Goal: Information Seeking & Learning: Understand process/instructions

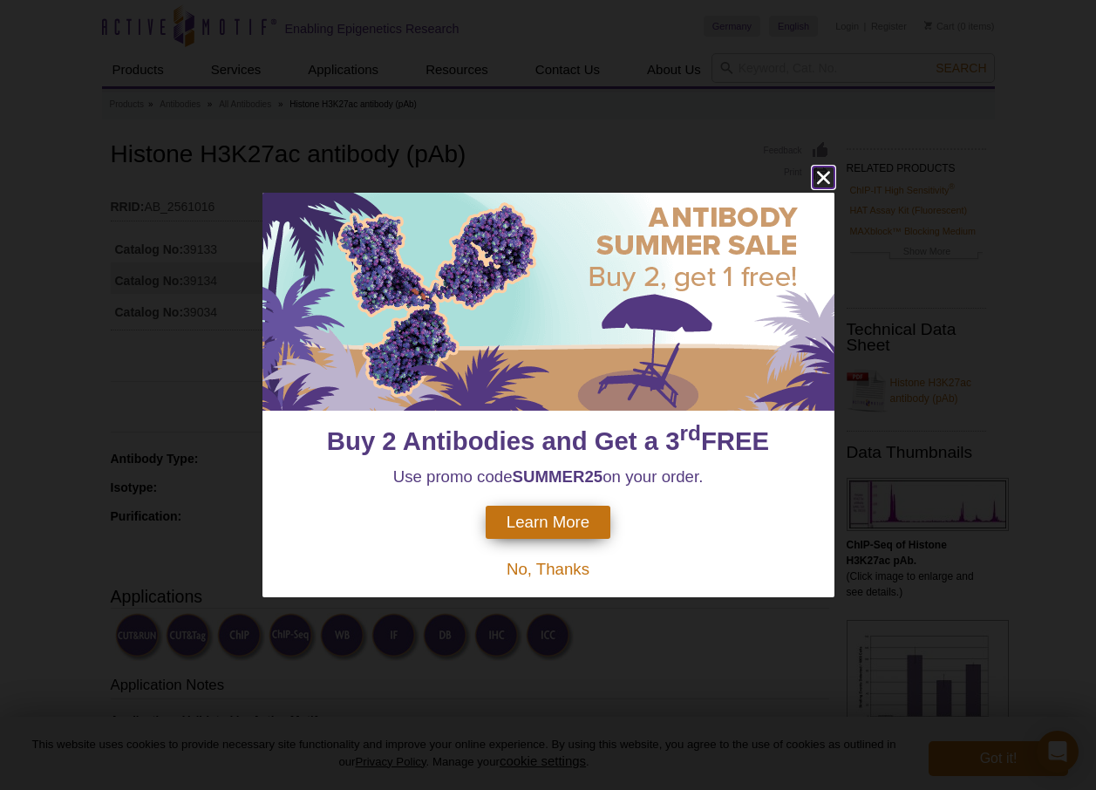
click at [820, 172] on icon "close" at bounding box center [824, 178] width 22 height 22
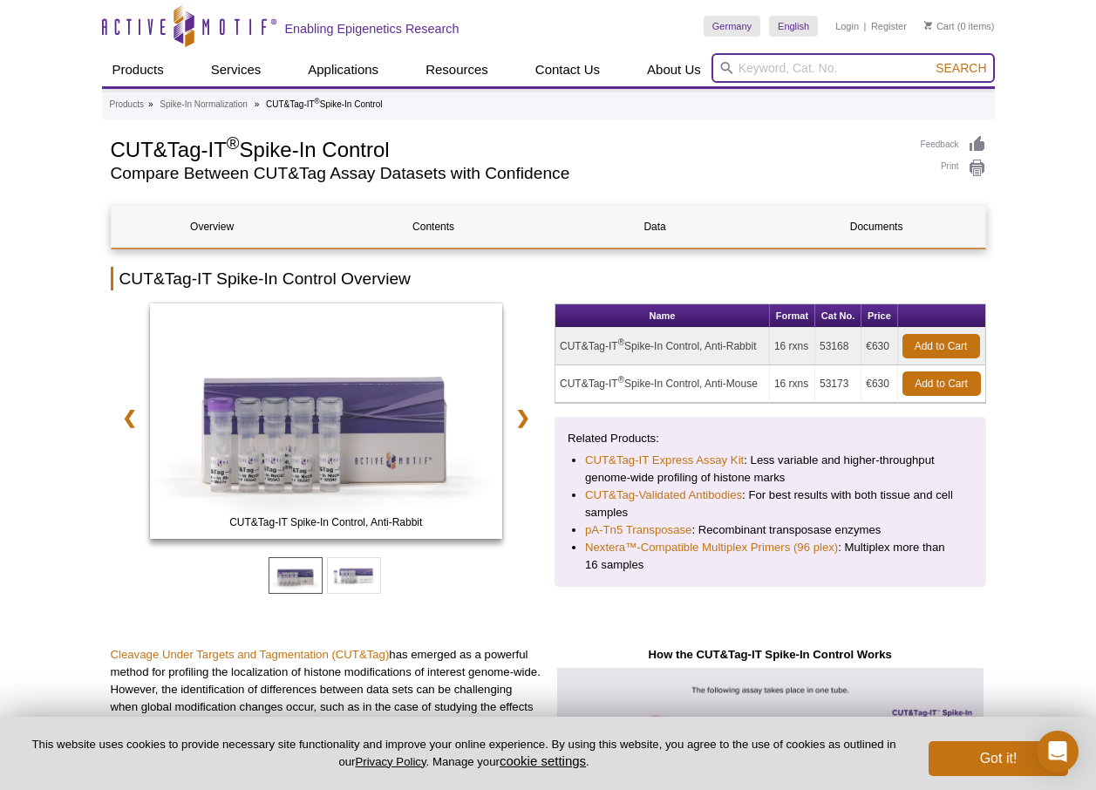
click at [799, 60] on input "search" at bounding box center [852, 68] width 283 height 30
type input "CUT&Tag rabbit"
click at [930, 60] on button "Search" at bounding box center [960, 68] width 61 height 16
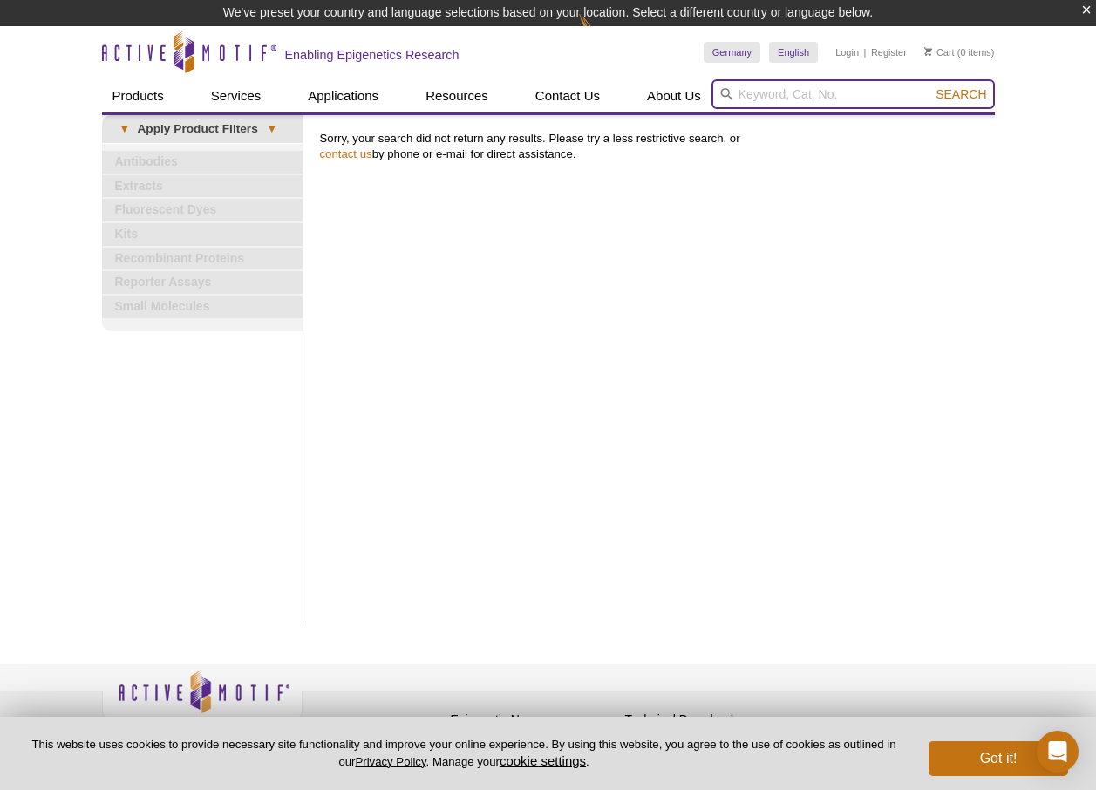
click at [780, 85] on input "search" at bounding box center [852, 94] width 283 height 30
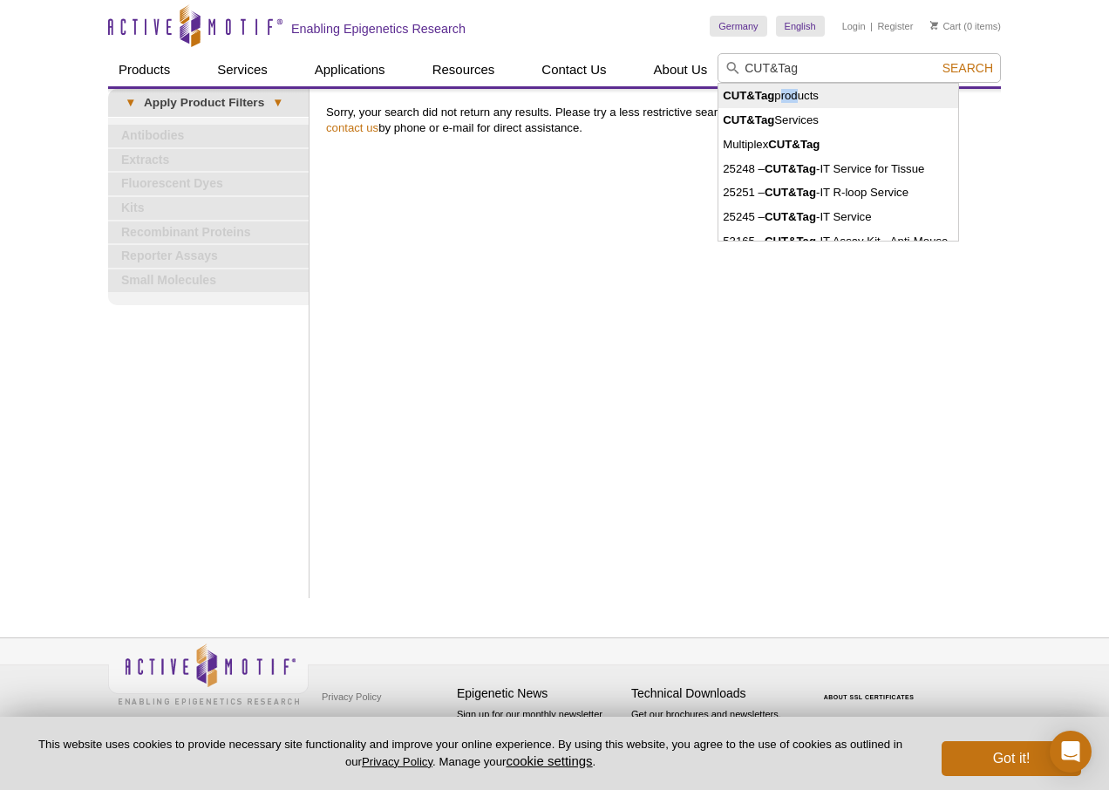
drag, startPoint x: 780, startPoint y: 85, endPoint x: 804, endPoint y: 128, distance: 49.5
click at [804, 128] on ul "CUT&Tag products CUT&Tag Services Multiplex CUT&Tag 25248 – CUT&Tag -IT Service…" at bounding box center [838, 162] width 240 height 157
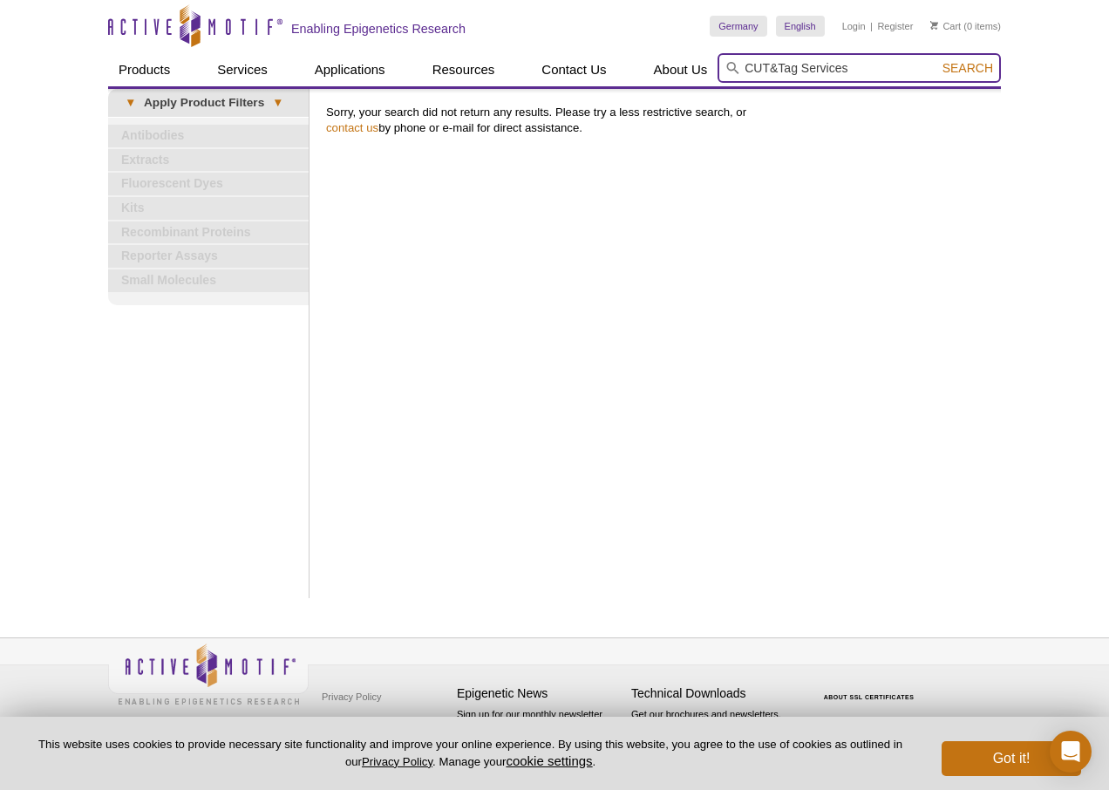
drag, startPoint x: 854, startPoint y: 64, endPoint x: 797, endPoint y: 63, distance: 56.7
click at [797, 63] on input "CUT&Tag Services" at bounding box center [859, 68] width 283 height 30
type input "CUT&Tag"
click at [937, 60] on button "Search" at bounding box center [967, 68] width 61 height 16
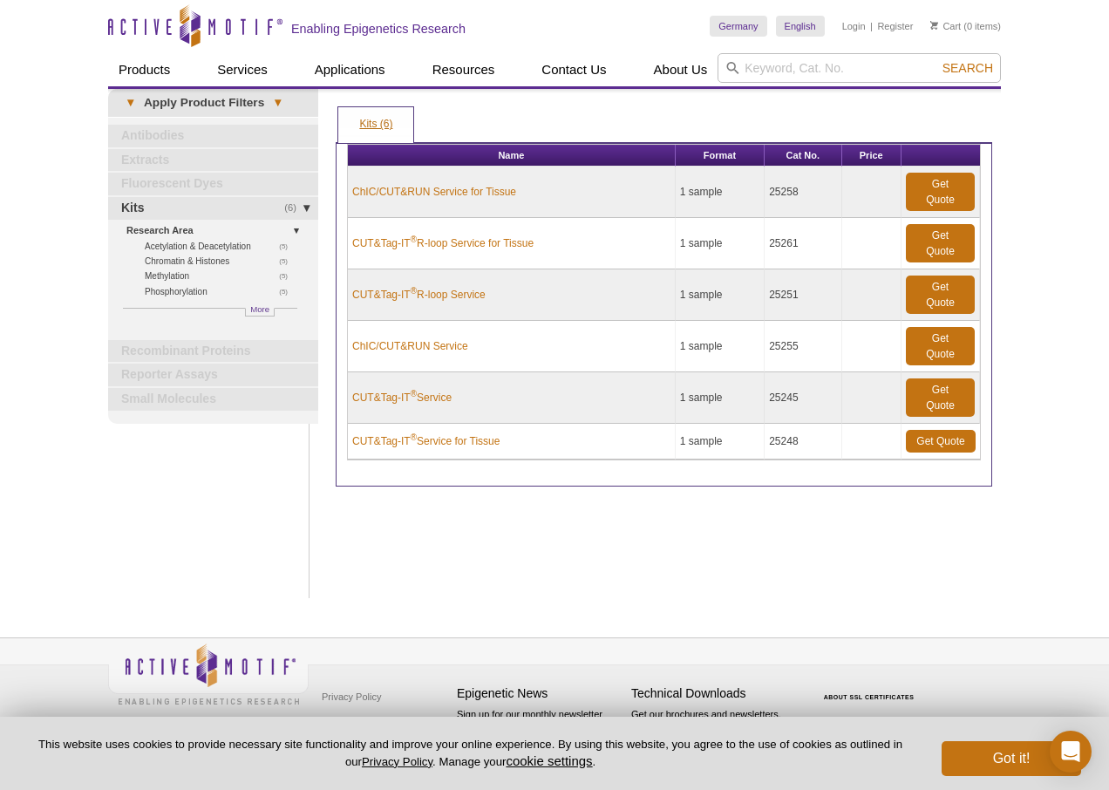
click at [382, 126] on link "Kits (6)" at bounding box center [375, 124] width 75 height 35
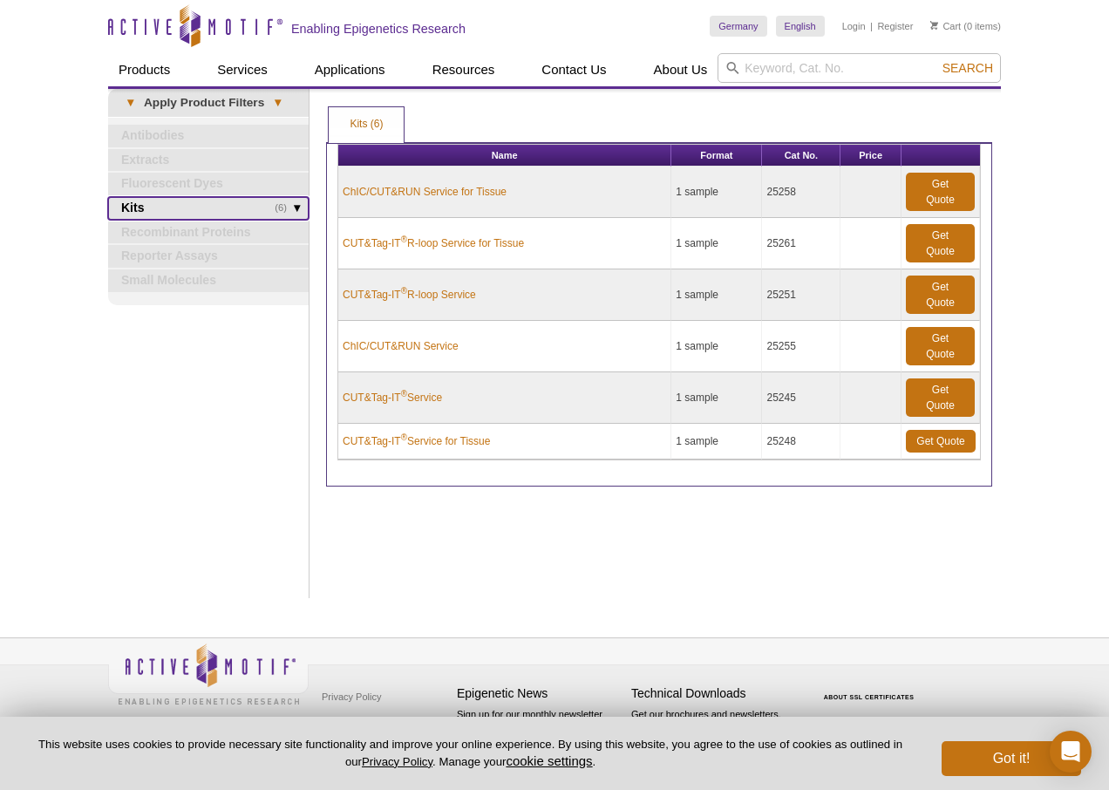
click at [199, 209] on link "(6) Kits" at bounding box center [208, 208] width 201 height 23
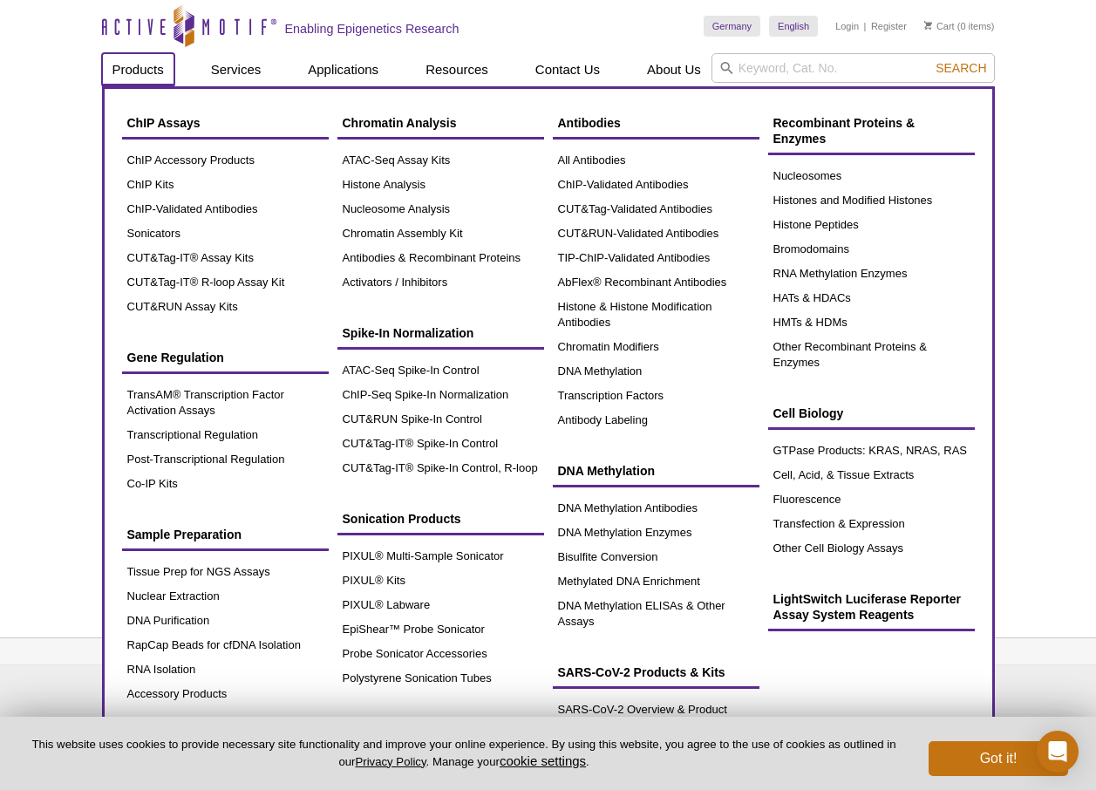
click at [126, 71] on link "Products" at bounding box center [138, 69] width 72 height 33
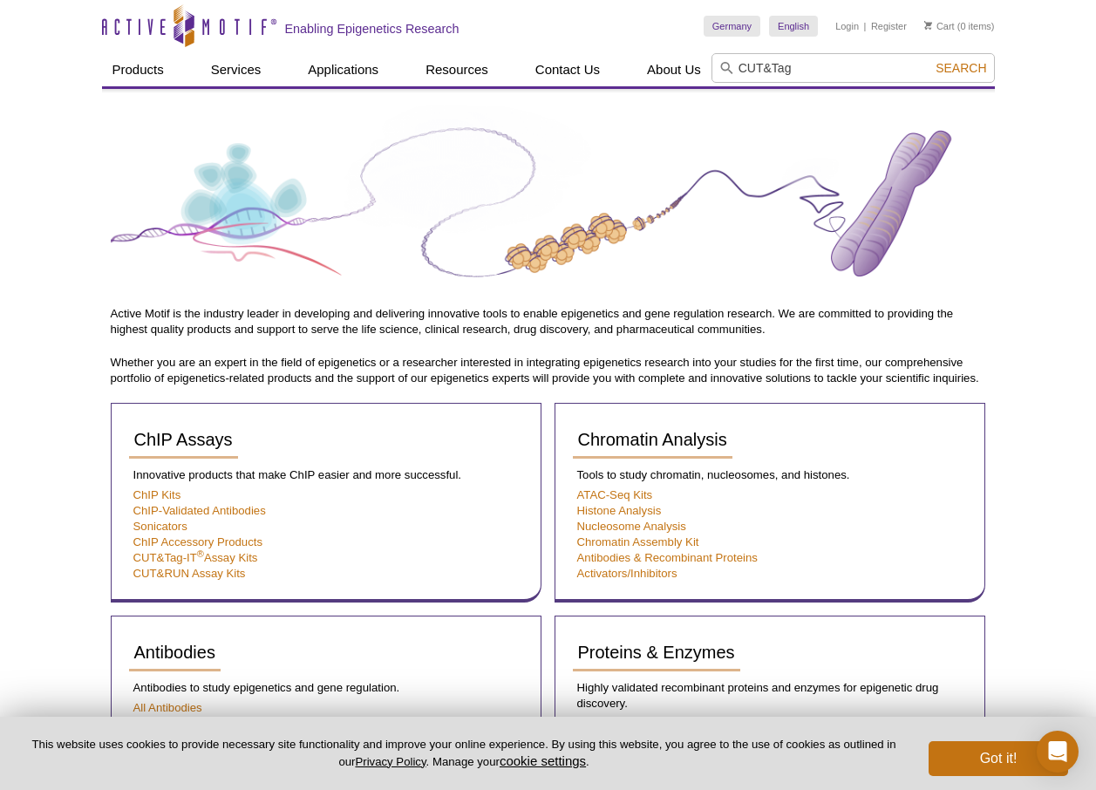
type input "CUT&Tag"
click at [930, 60] on button "Search" at bounding box center [960, 68] width 61 height 16
click at [953, 65] on span "Search" at bounding box center [961, 68] width 51 height 14
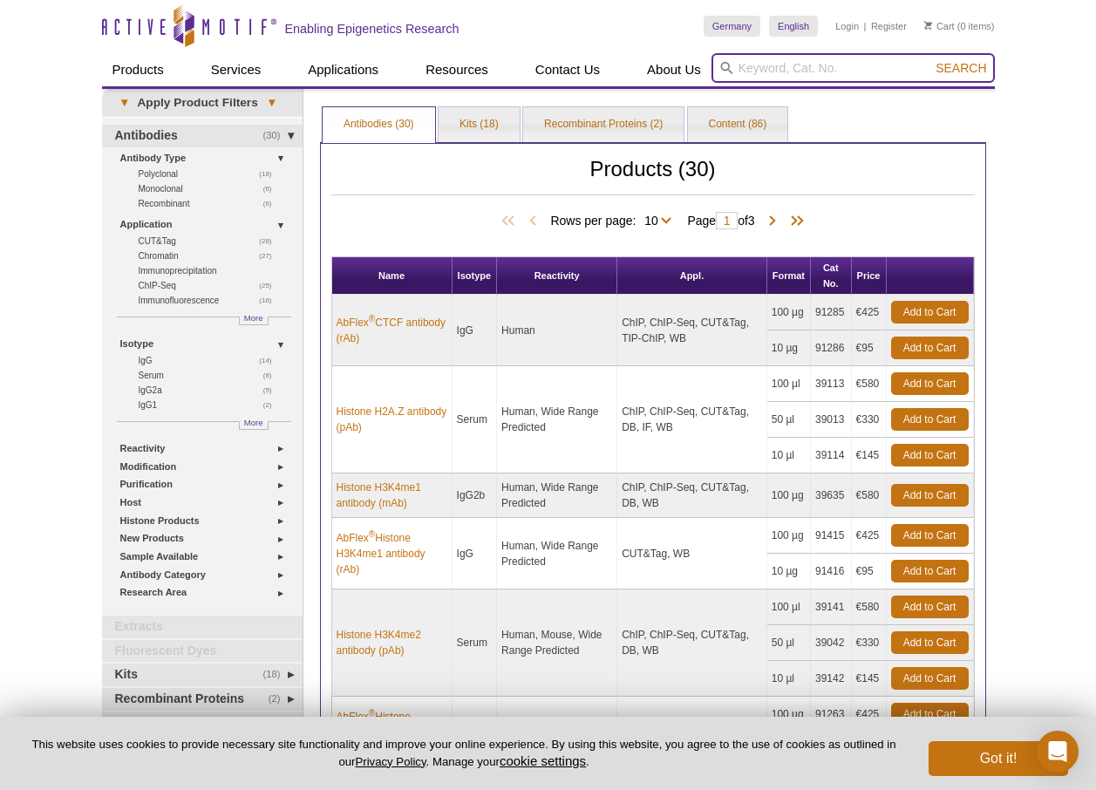
click at [861, 61] on input "search" at bounding box center [852, 68] width 283 height 30
click at [930, 60] on button "Search" at bounding box center [960, 68] width 61 height 16
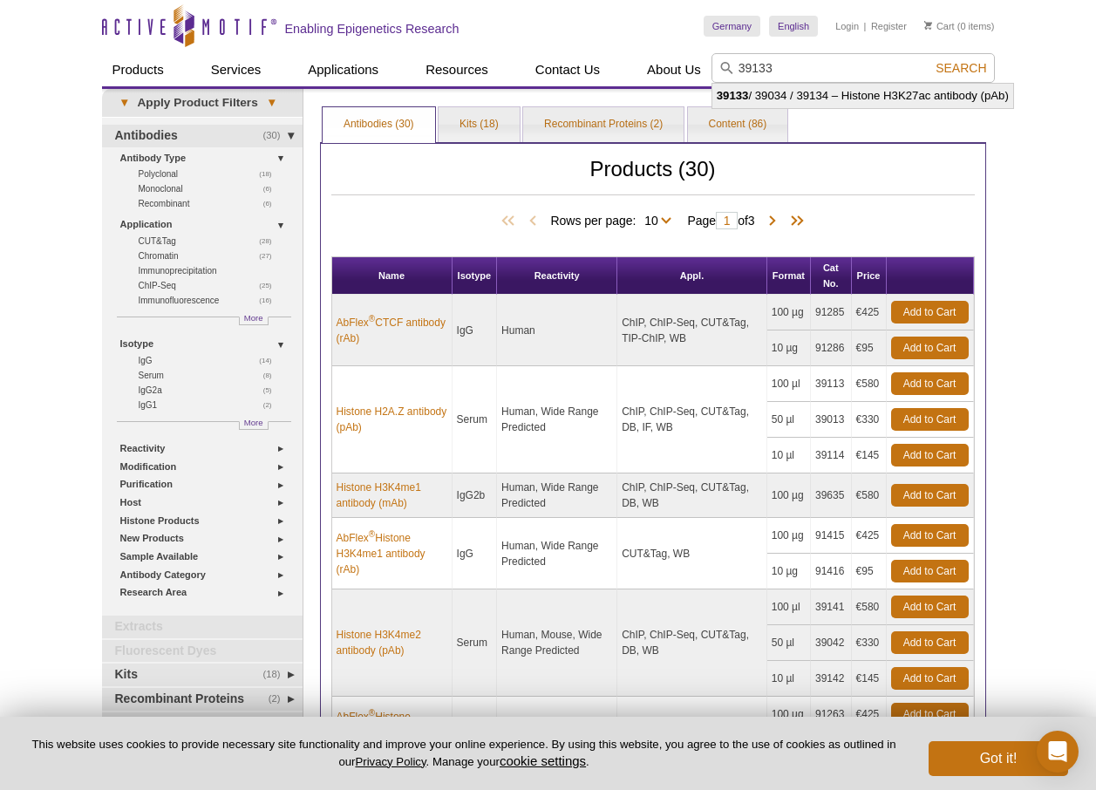
click at [823, 92] on li "39133 / 39034 / 39134 – Histone H3K27ac antibody (pAb)" at bounding box center [862, 96] width 301 height 24
type input "39133 / 39034 / 39134 – Histone H3K27ac antibody (pAb)"
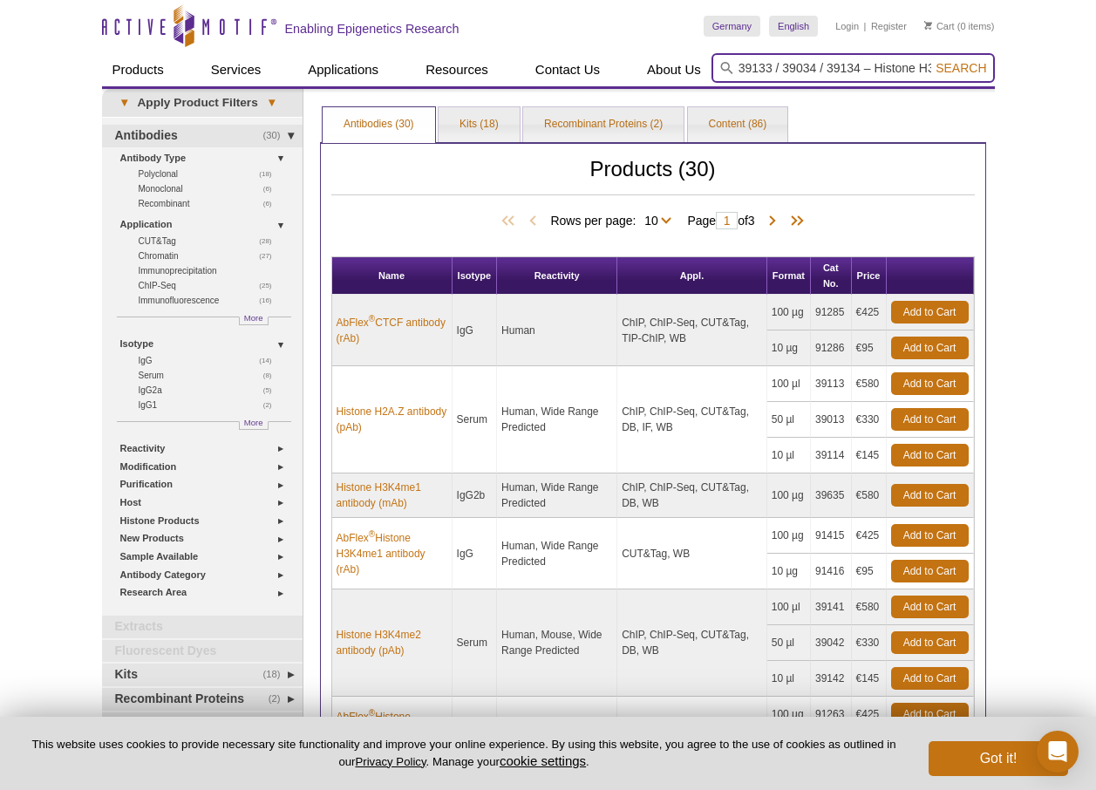
scroll to position [0, 121]
click at [947, 64] on span "Search" at bounding box center [961, 68] width 51 height 14
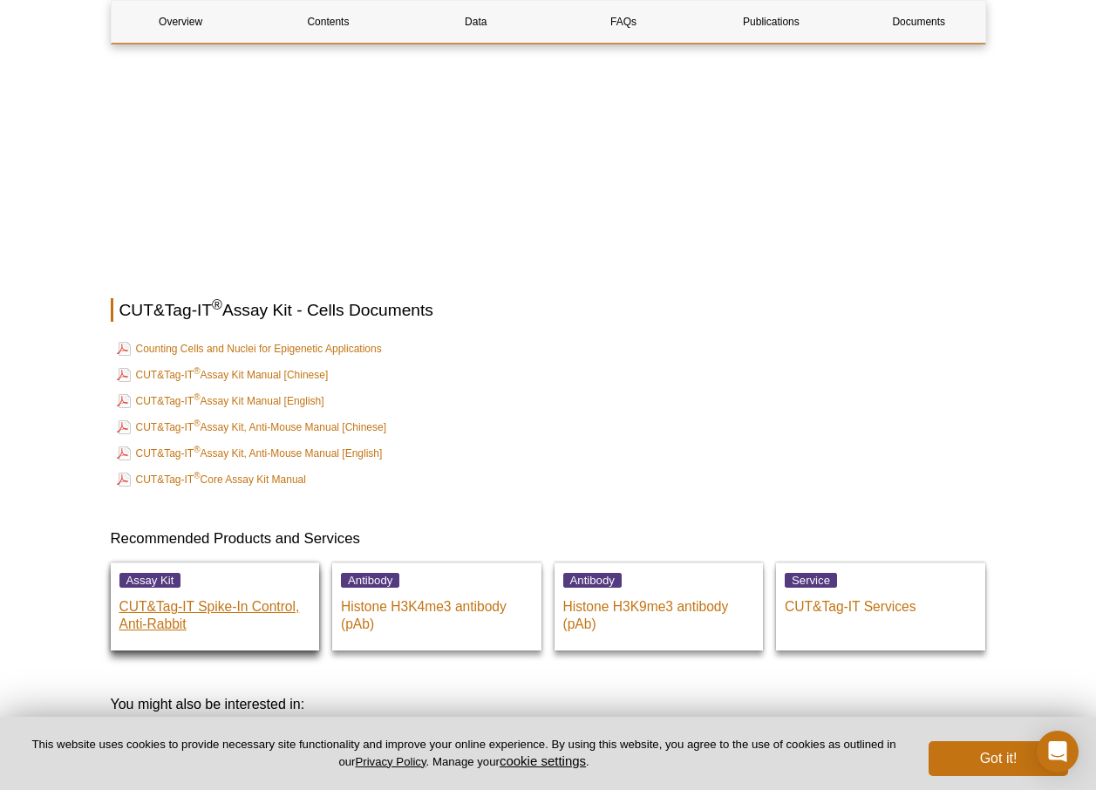
scroll to position [6016, 0]
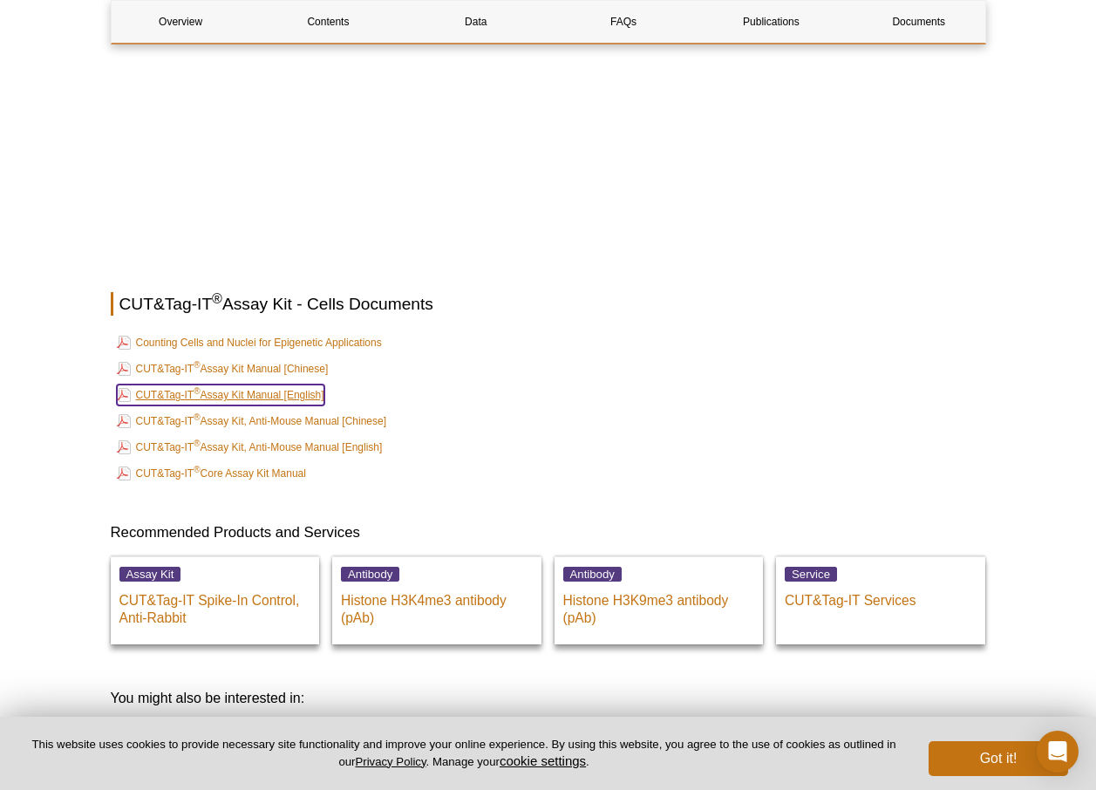
click at [262, 393] on link "CUT&Tag-IT ® Assay Kit Manual [English]" at bounding box center [221, 395] width 208 height 21
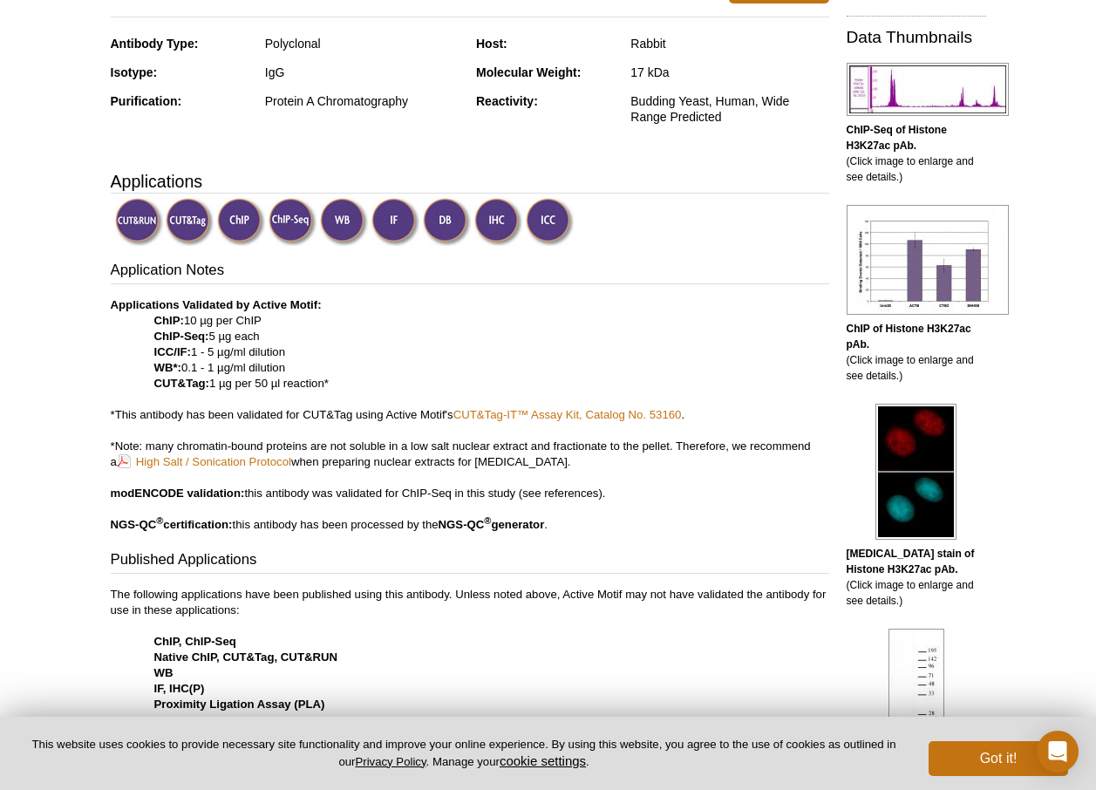
scroll to position [436, 0]
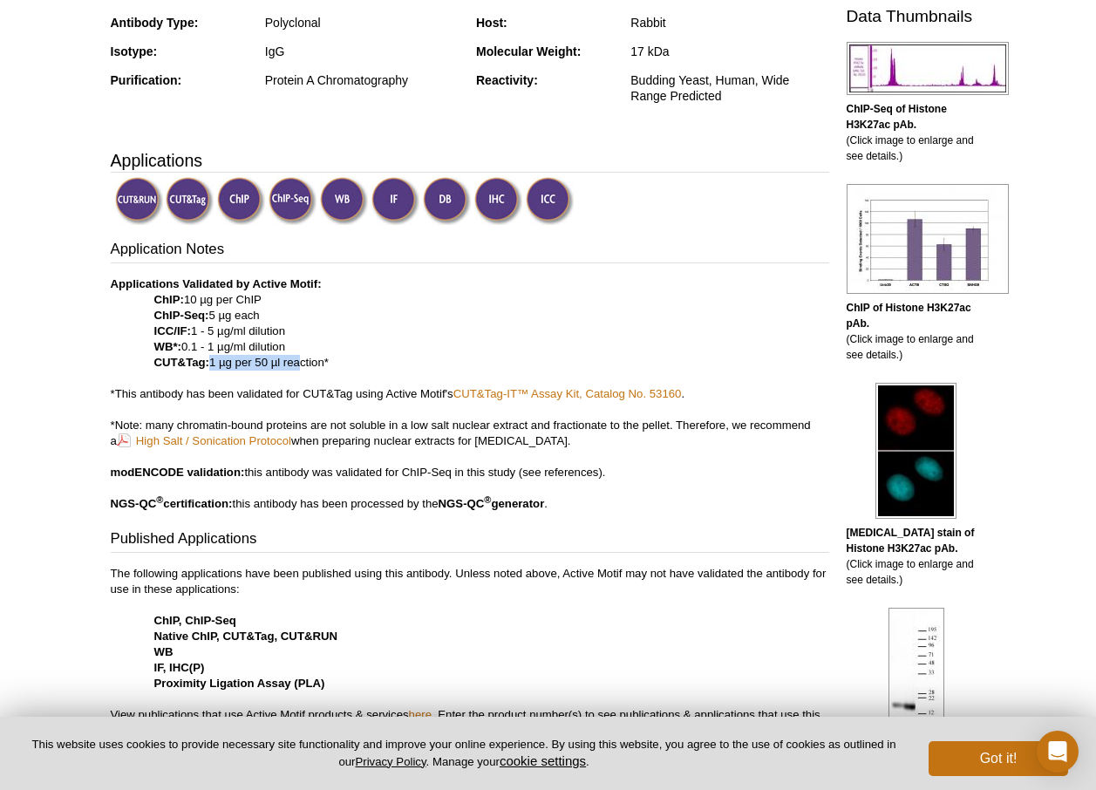
drag, startPoint x: 209, startPoint y: 361, endPoint x: 307, endPoint y: 357, distance: 97.8
click at [307, 357] on p "Applications Validated by Active Motif: ChIP: 10 µg per ChIP ChIP-Seq: 5 µg eac…" at bounding box center [470, 393] width 718 height 235
drag, startPoint x: 307, startPoint y: 357, endPoint x: 406, endPoint y: 344, distance: 100.1
click at [406, 344] on p "Applications Validated by Active Motif: ChIP: 10 µg per ChIP ChIP-Seq: 5 µg eac…" at bounding box center [470, 393] width 718 height 235
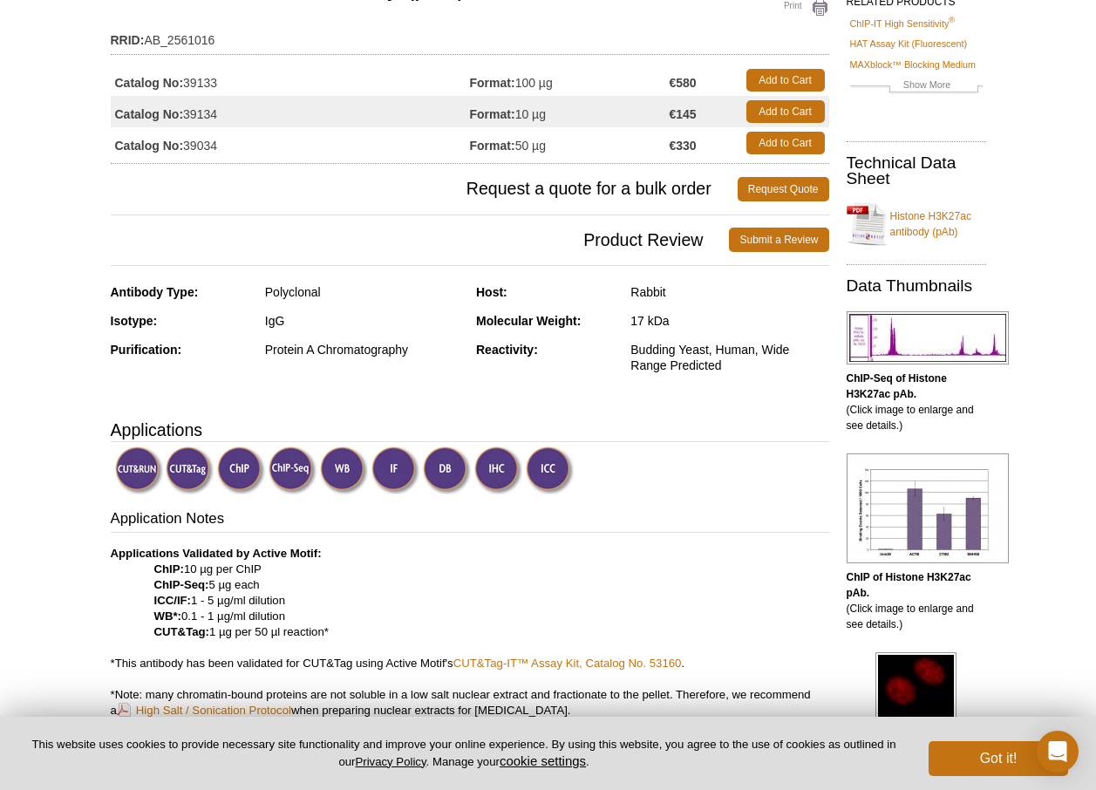
scroll to position [0, 0]
